Goal: Task Accomplishment & Management: Complete application form

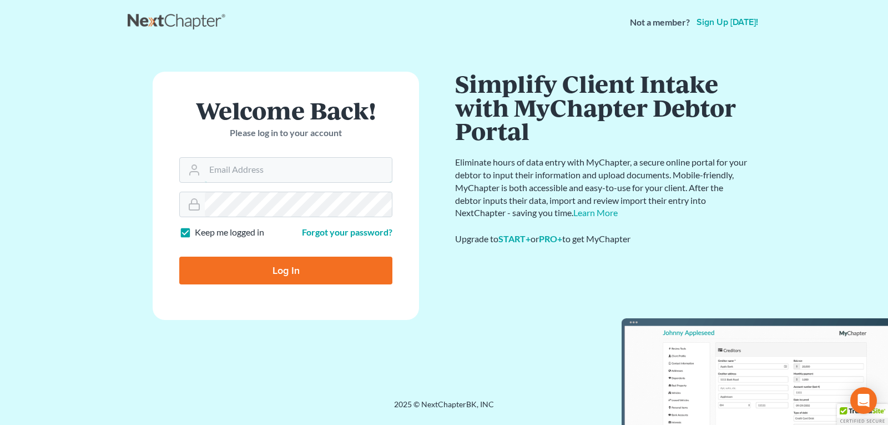
type input "[EMAIL_ADDRESS][DOMAIN_NAME]"
click at [260, 271] on input "Log In" at bounding box center [285, 270] width 213 height 28
type input "Thinking..."
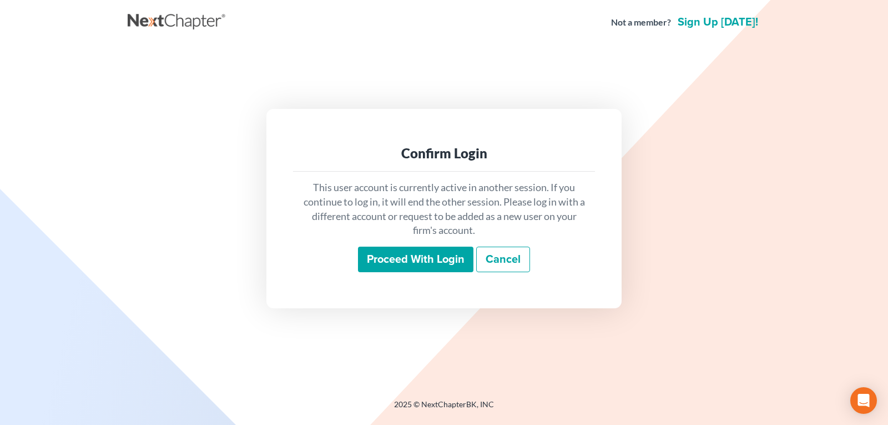
click at [394, 260] on input "Proceed with login" at bounding box center [415, 259] width 115 height 26
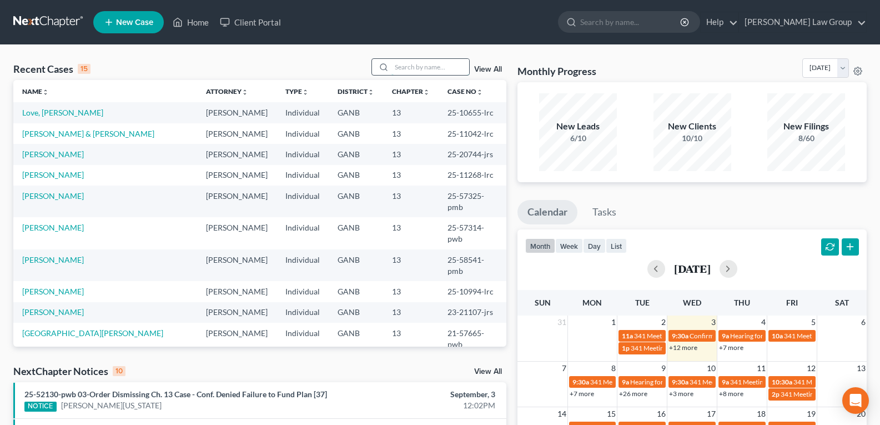
click at [425, 72] on input "search" at bounding box center [430, 67] width 78 height 16
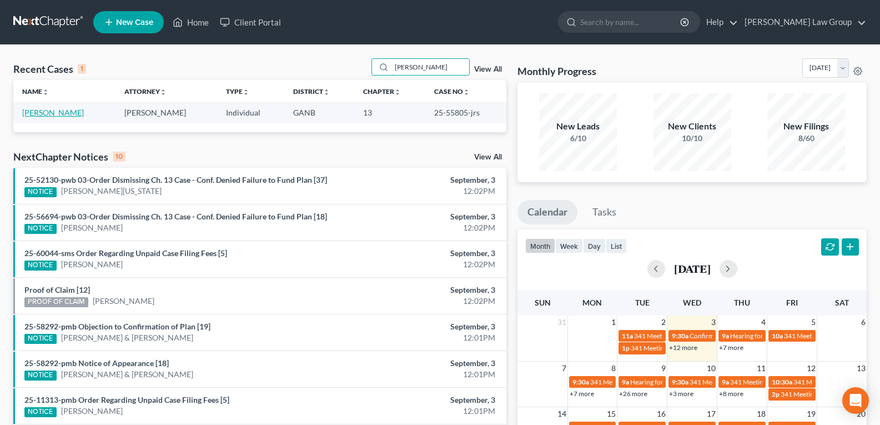
type input "[PERSON_NAME]"
click at [56, 114] on link "[PERSON_NAME]" at bounding box center [53, 112] width 62 height 9
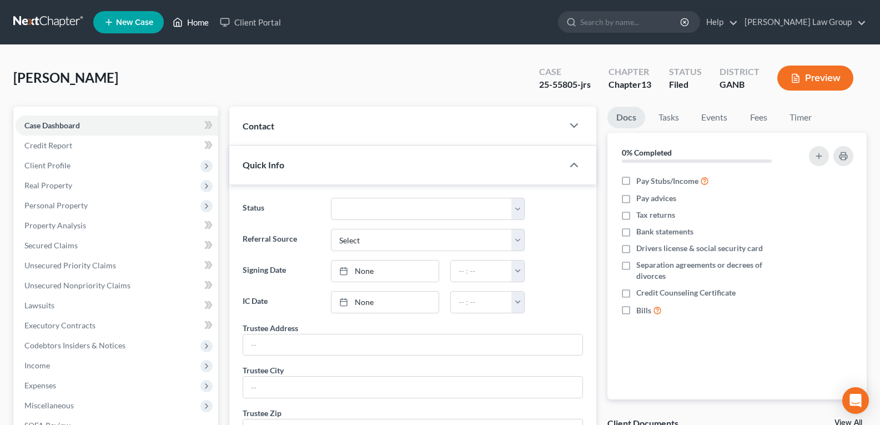
click at [194, 22] on link "Home" at bounding box center [190, 22] width 47 height 20
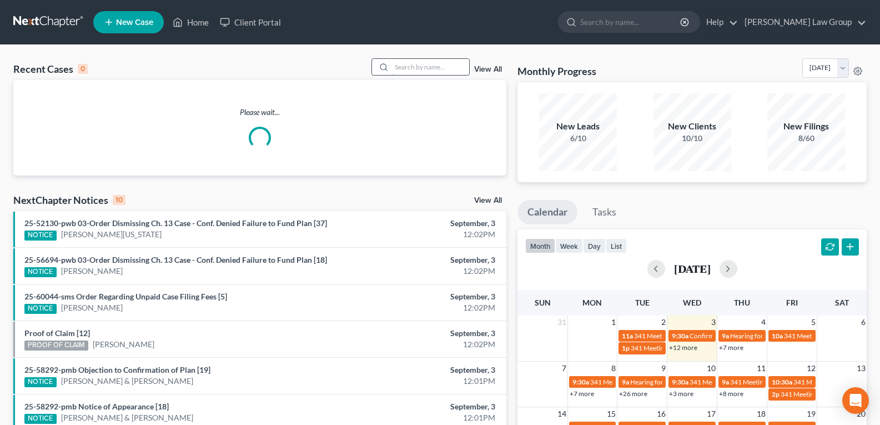
click at [409, 69] on input "search" at bounding box center [430, 67] width 78 height 16
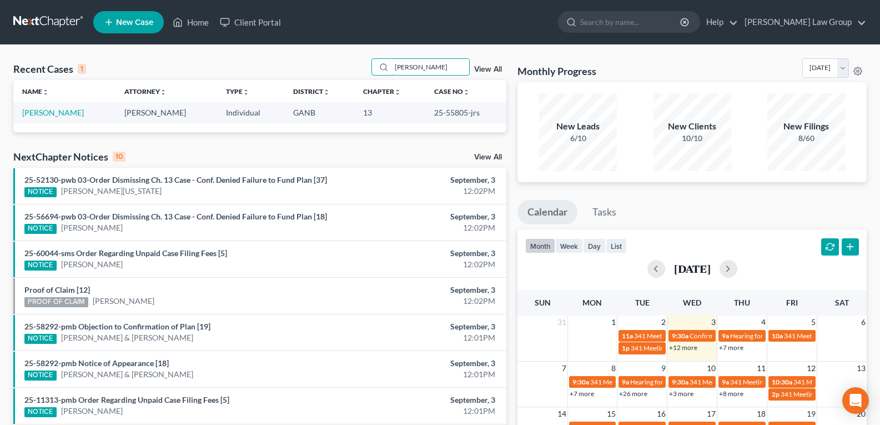
type input "[PERSON_NAME]"
click at [66, 114] on link "[PERSON_NAME]" at bounding box center [53, 112] width 62 height 9
select select "3"
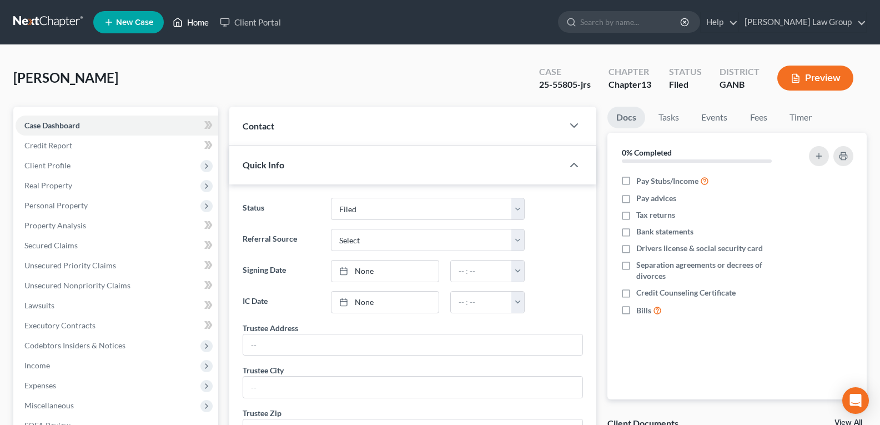
click at [192, 22] on link "Home" at bounding box center [190, 22] width 47 height 20
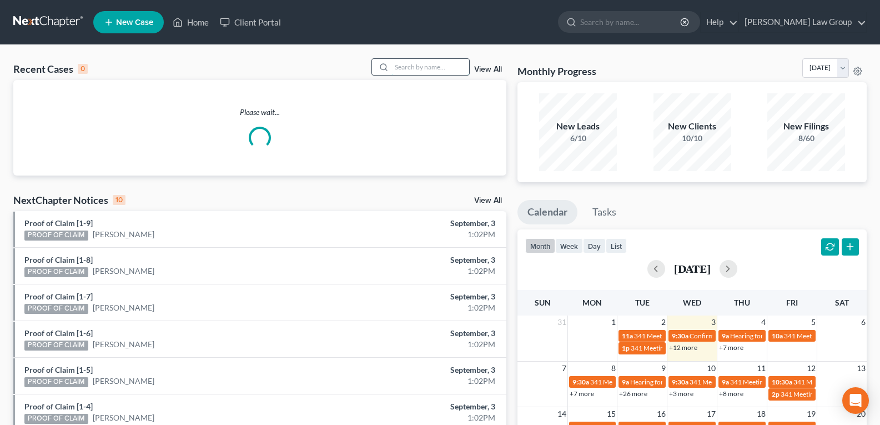
click at [436, 67] on input "search" at bounding box center [430, 67] width 78 height 16
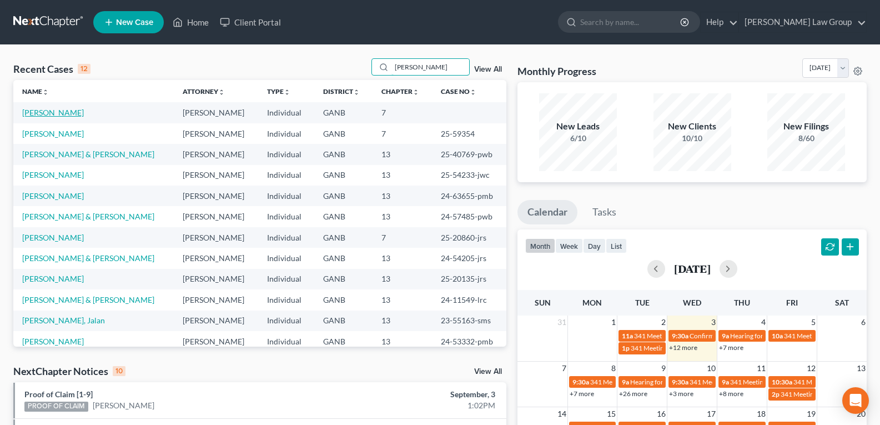
type input "[PERSON_NAME]"
click at [33, 115] on link "[PERSON_NAME]" at bounding box center [53, 112] width 62 height 9
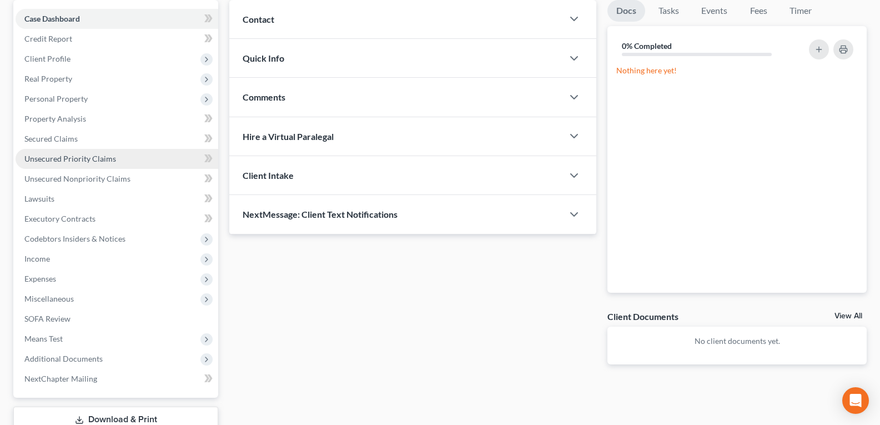
scroll to position [111, 0]
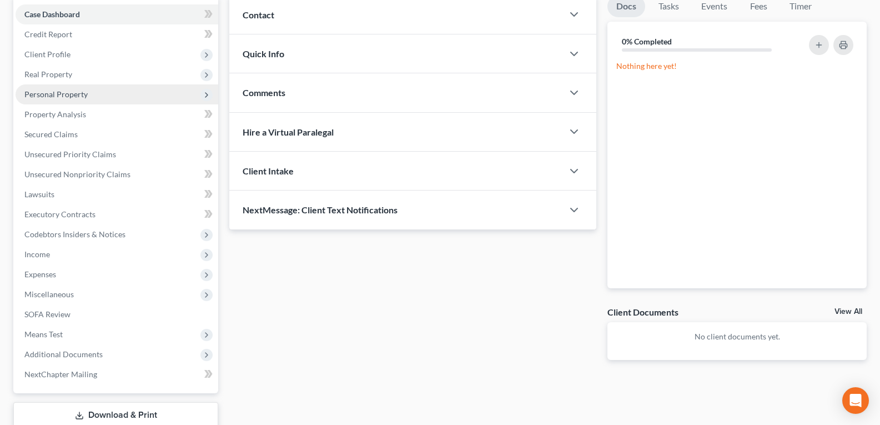
click at [79, 94] on span "Personal Property" at bounding box center [55, 93] width 63 height 9
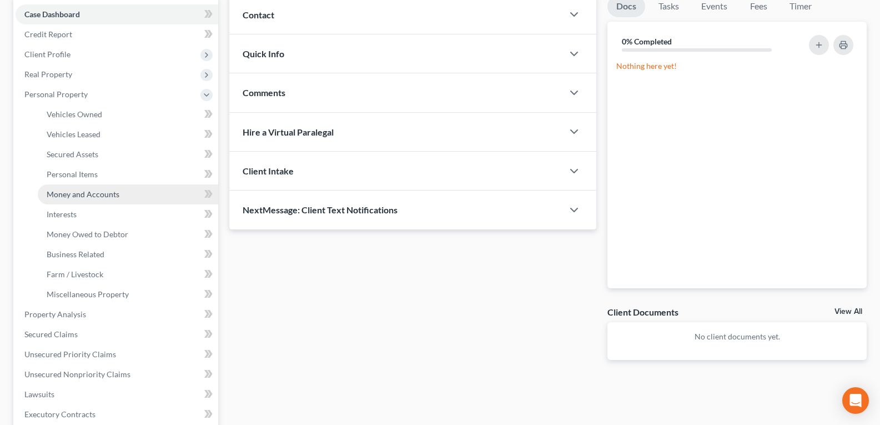
click at [69, 195] on span "Money and Accounts" at bounding box center [83, 193] width 73 height 9
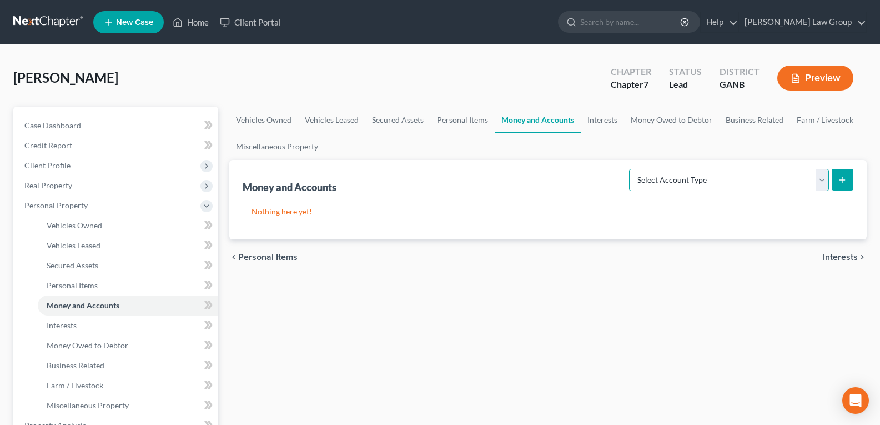
drag, startPoint x: 752, startPoint y: 170, endPoint x: 746, endPoint y: 174, distance: 6.8
click at [751, 170] on select "Select Account Type Brokerage Cash on Hand Certificates of Deposit Checking Acc…" at bounding box center [729, 180] width 200 height 22
select select "checking"
click at [631, 169] on select "Select Account Type Brokerage Cash on Hand Certificates of Deposit Checking Acc…" at bounding box center [729, 180] width 200 height 22
click at [842, 178] on line "submit" at bounding box center [842, 179] width 0 height 5
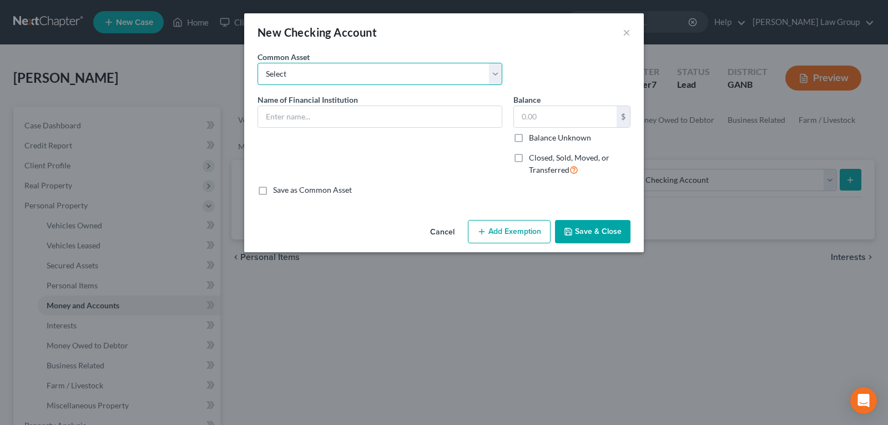
click at [292, 75] on select "Select PLATINUM FEDERAL CREDIT UNION UNITED COMMUNITY BANK Truist PNC Bank Navy…" at bounding box center [380, 74] width 245 height 22
select select "10"
click at [258, 63] on select "Select PLATINUM FEDERAL CREDIT UNION UNITED COMMUNITY BANK Truist PNC Bank Navy…" at bounding box center [380, 74] width 245 height 22
type input "[PERSON_NAME] Fargo Bank"
drag, startPoint x: 577, startPoint y: 115, endPoint x: 572, endPoint y: 121, distance: 7.9
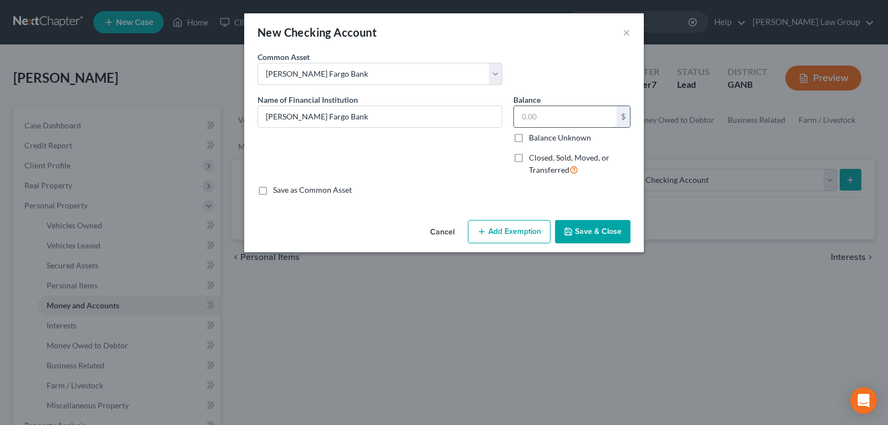
click at [574, 117] on input "text" at bounding box center [565, 116] width 103 height 21
type input "2,000.00"
click at [581, 229] on button "Save & Close" at bounding box center [592, 231] width 75 height 23
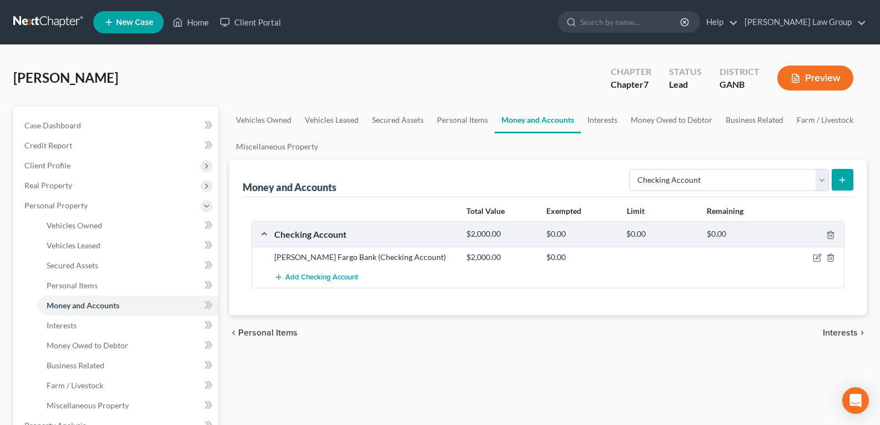
click at [420, 341] on div "chevron_left Personal Items Interests chevron_right" at bounding box center [547, 333] width 637 height 36
click at [713, 189] on select "Select Account Type Brokerage Cash on Hand Certificates of Deposit Checking Acc…" at bounding box center [729, 180] width 200 height 22
click at [714, 183] on select "Select Account Type Brokerage Cash on Hand Certificates of Deposit Checking Acc…" at bounding box center [729, 180] width 200 height 22
click at [836, 179] on button "submit" at bounding box center [842, 180] width 22 height 22
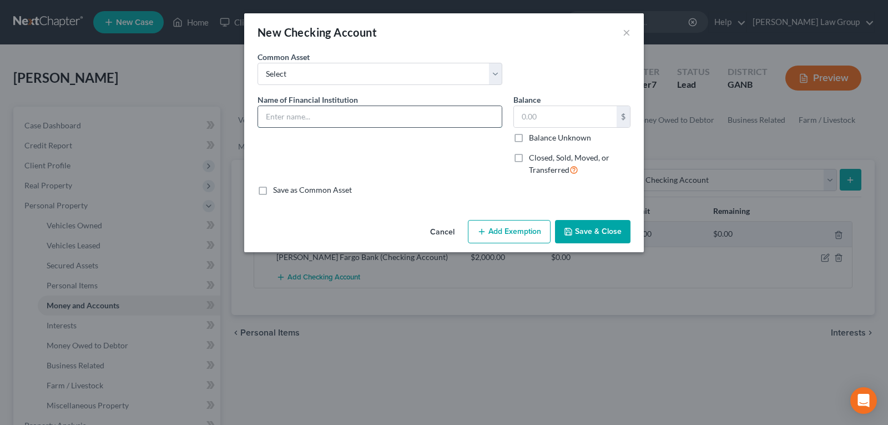
click at [380, 110] on input "text" at bounding box center [380, 116] width 244 height 21
type input "Navy Federal Credit Union"
click at [583, 239] on button "Save & Close" at bounding box center [592, 231] width 75 height 23
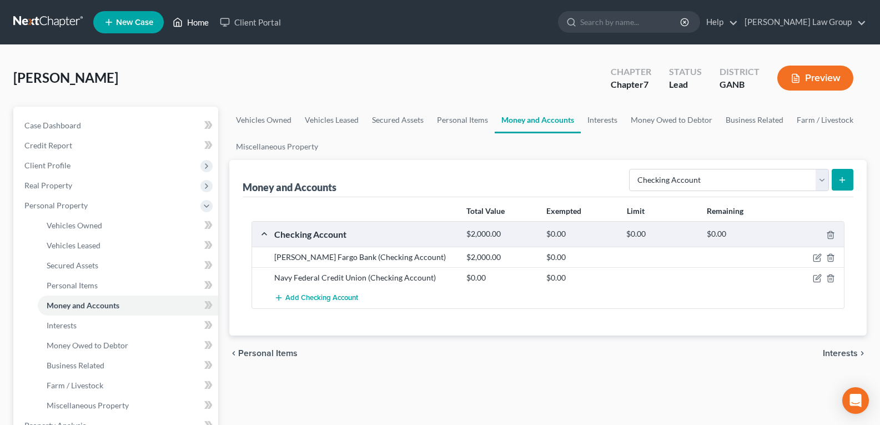
click at [178, 24] on icon at bounding box center [178, 22] width 10 height 13
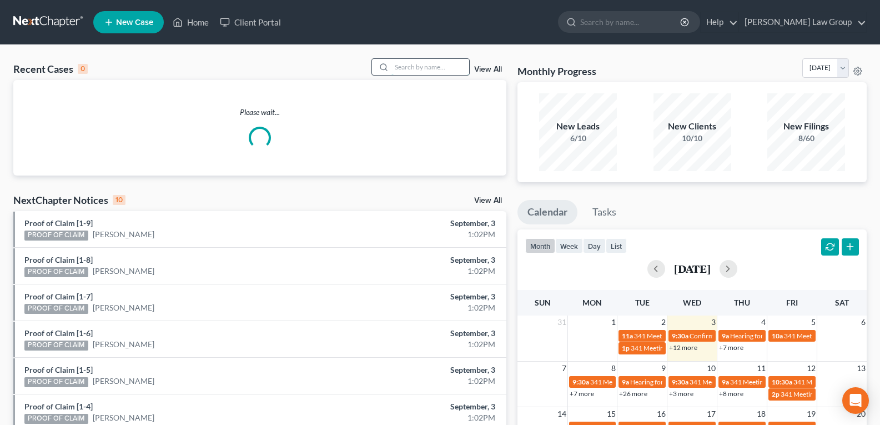
drag, startPoint x: 436, startPoint y: 67, endPoint x: 431, endPoint y: 63, distance: 6.3
click at [436, 68] on input "search" at bounding box center [430, 67] width 78 height 16
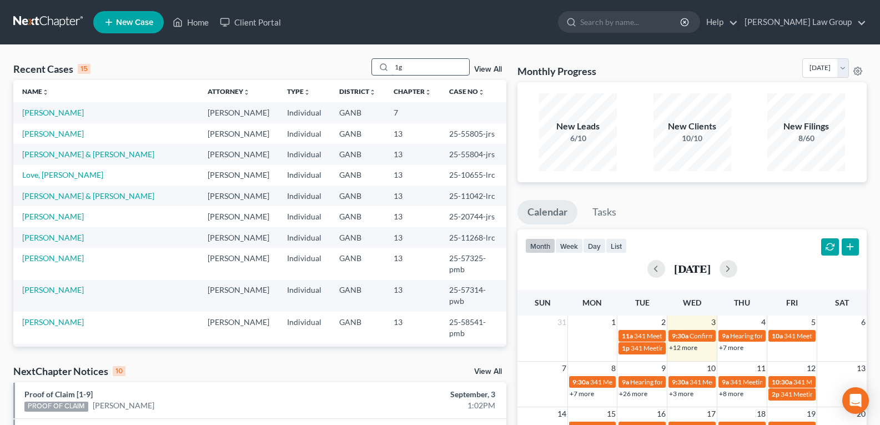
type input "1"
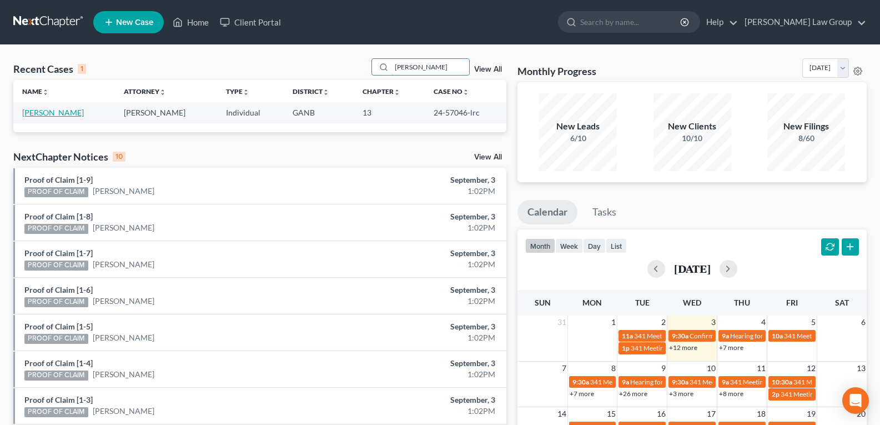
type input "[PERSON_NAME]"
click at [54, 113] on link "[PERSON_NAME]" at bounding box center [53, 112] width 62 height 9
select select "0"
